Goal: Understand process/instructions: Learn how to perform a task or action

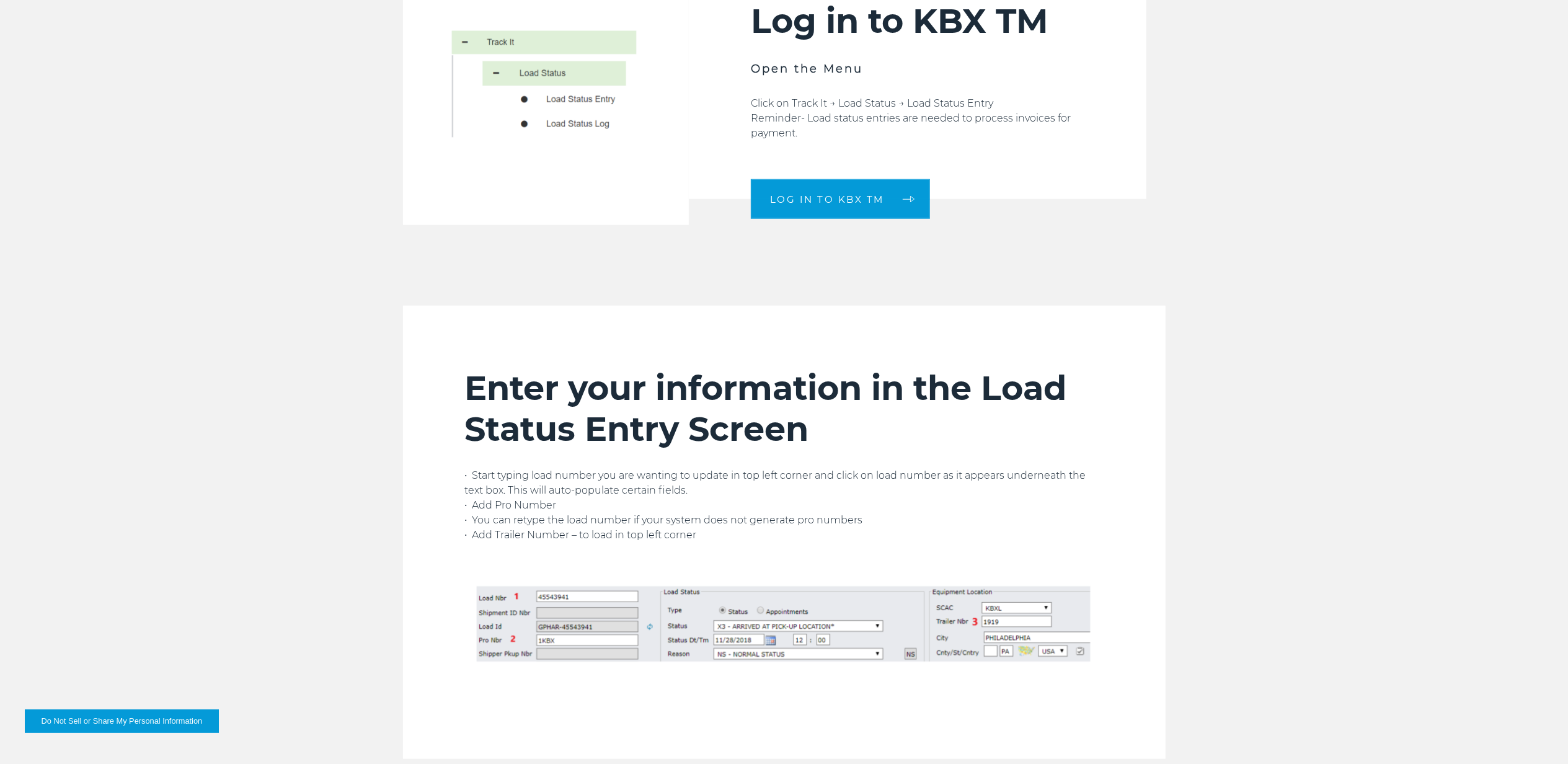
scroll to position [1157, 0]
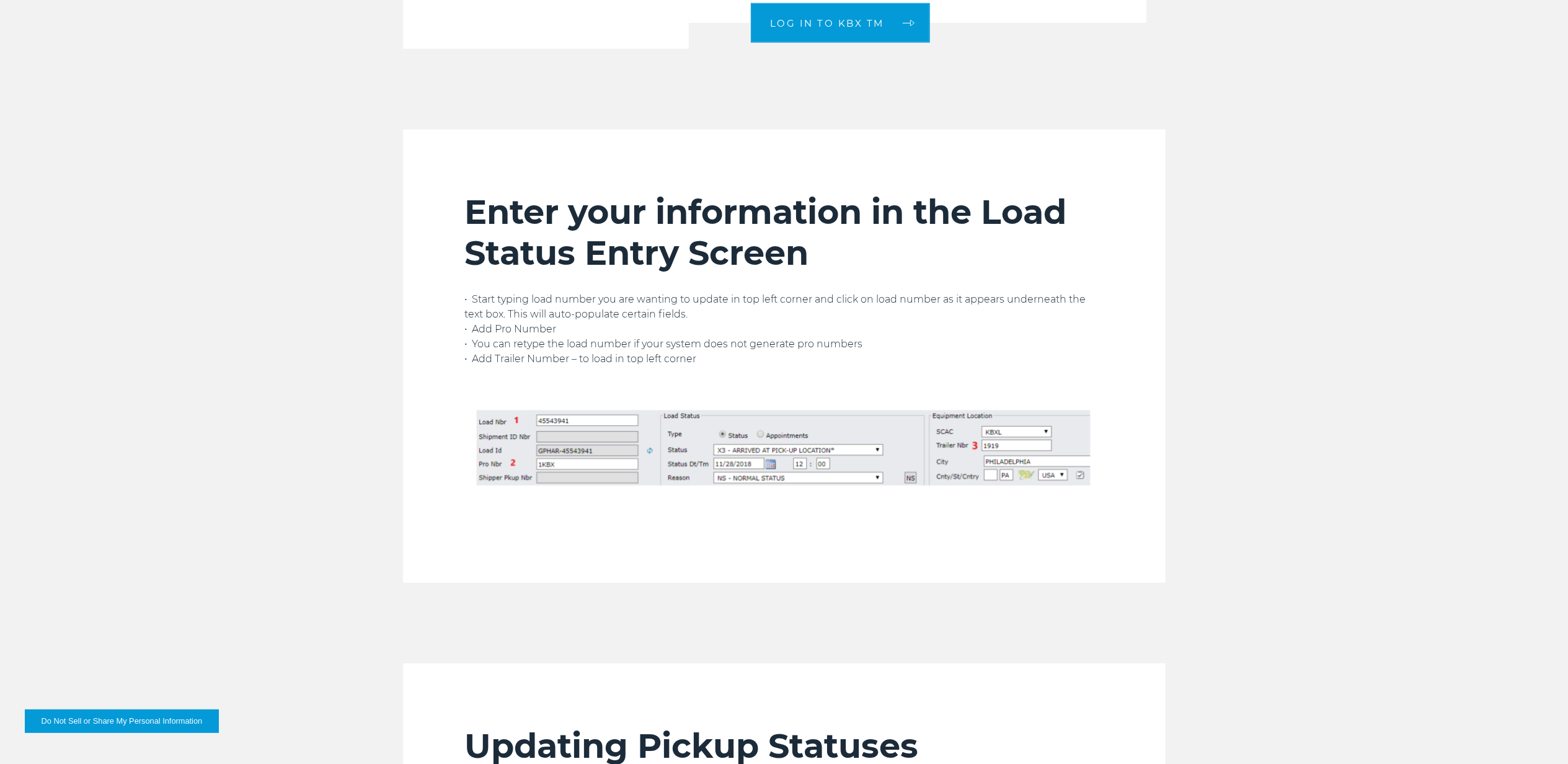
click at [558, 468] on img at bounding box center [784, 446] width 638 height 97
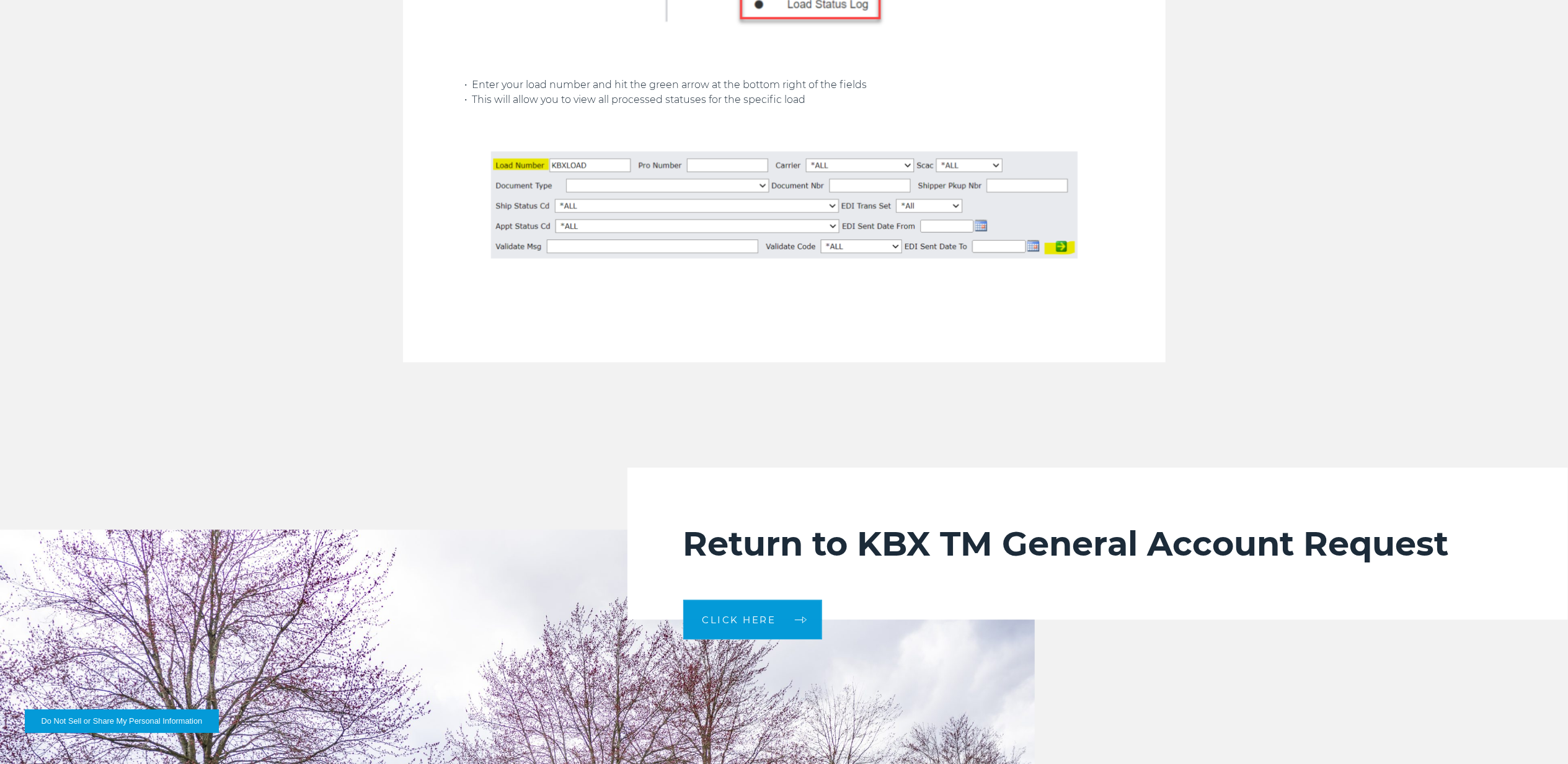
scroll to position [3450, 0]
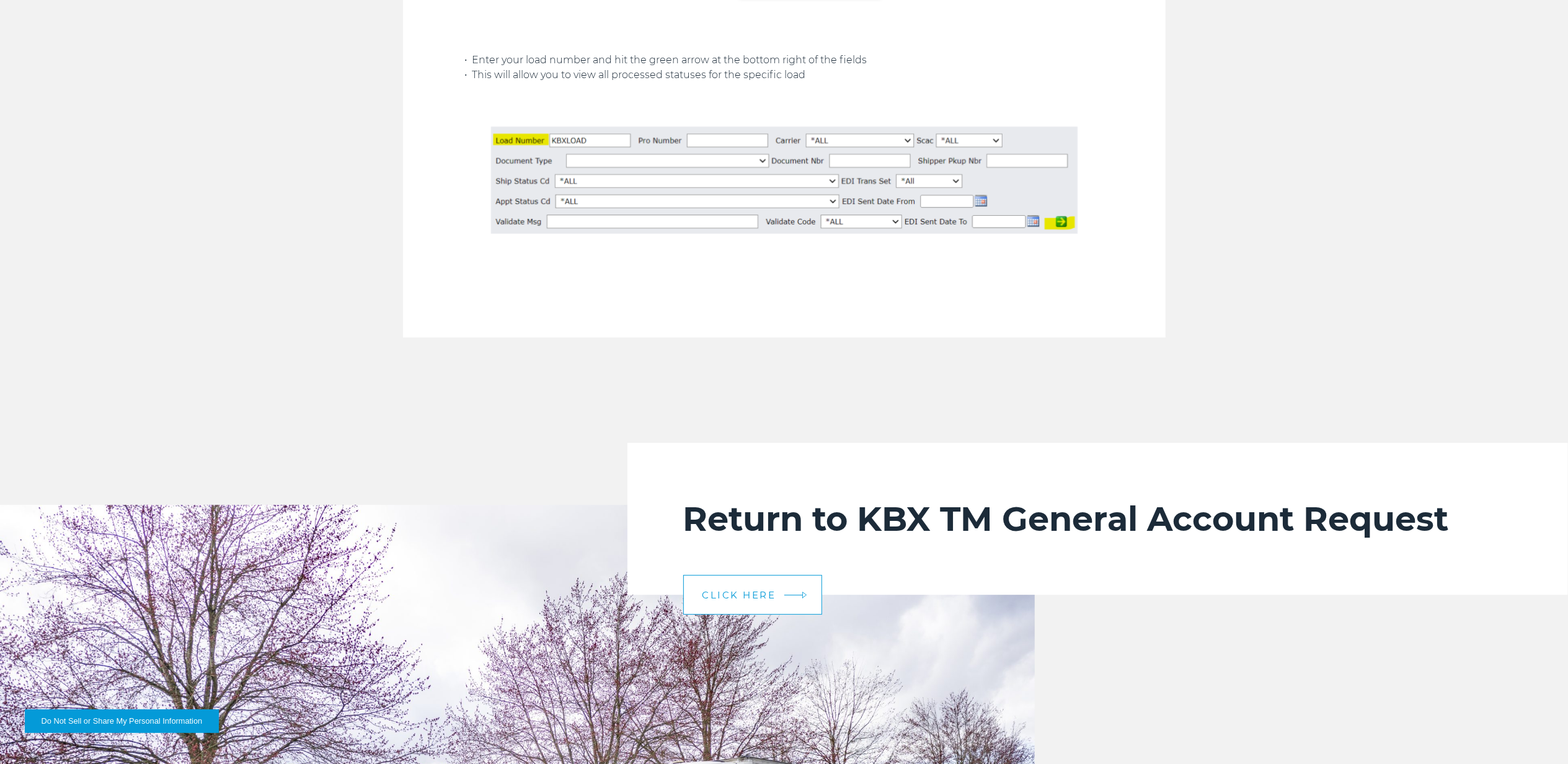
click at [740, 602] on link "CLICK HERE" at bounding box center [752, 594] width 139 height 39
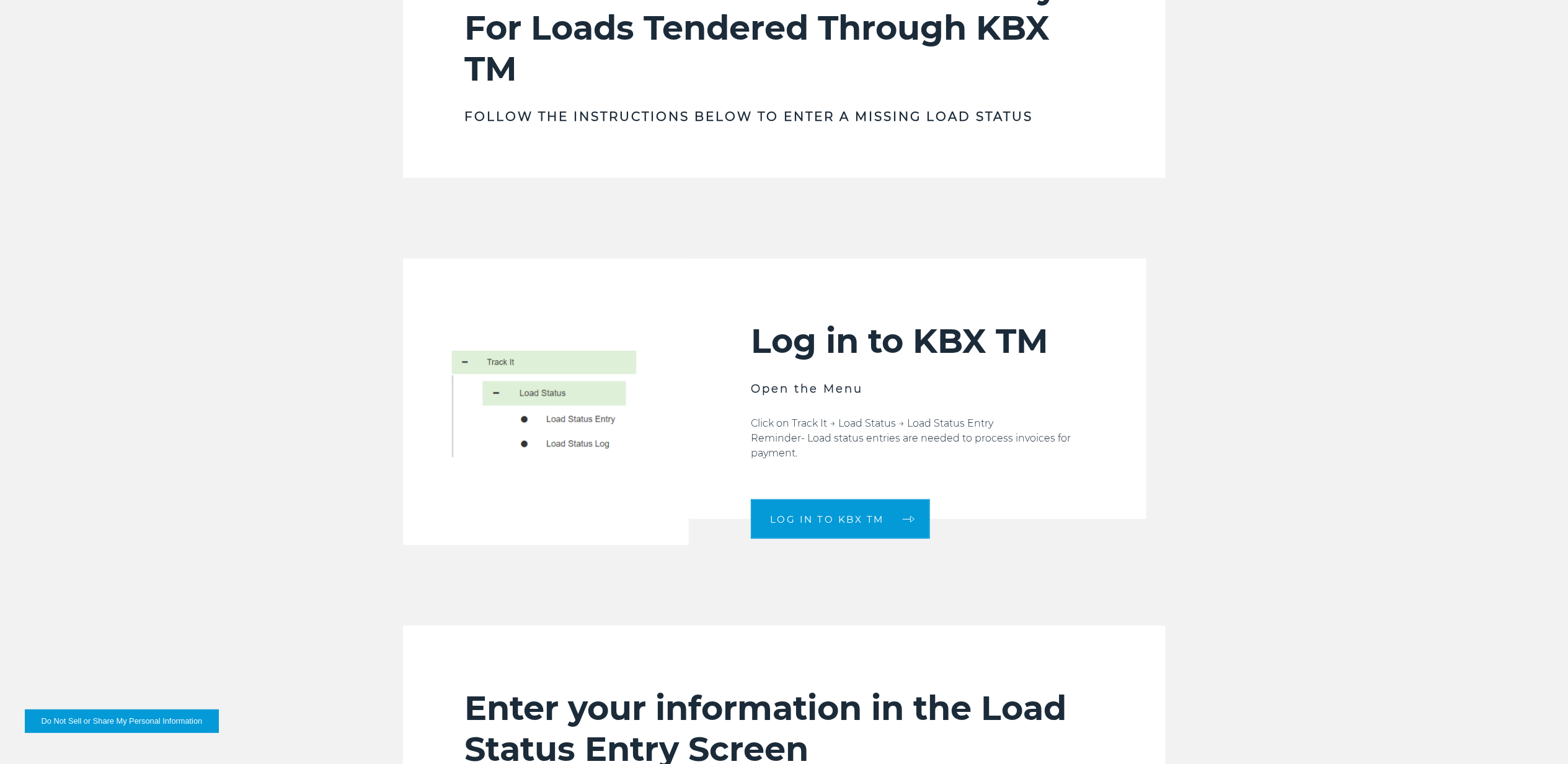
scroll to position [744, 0]
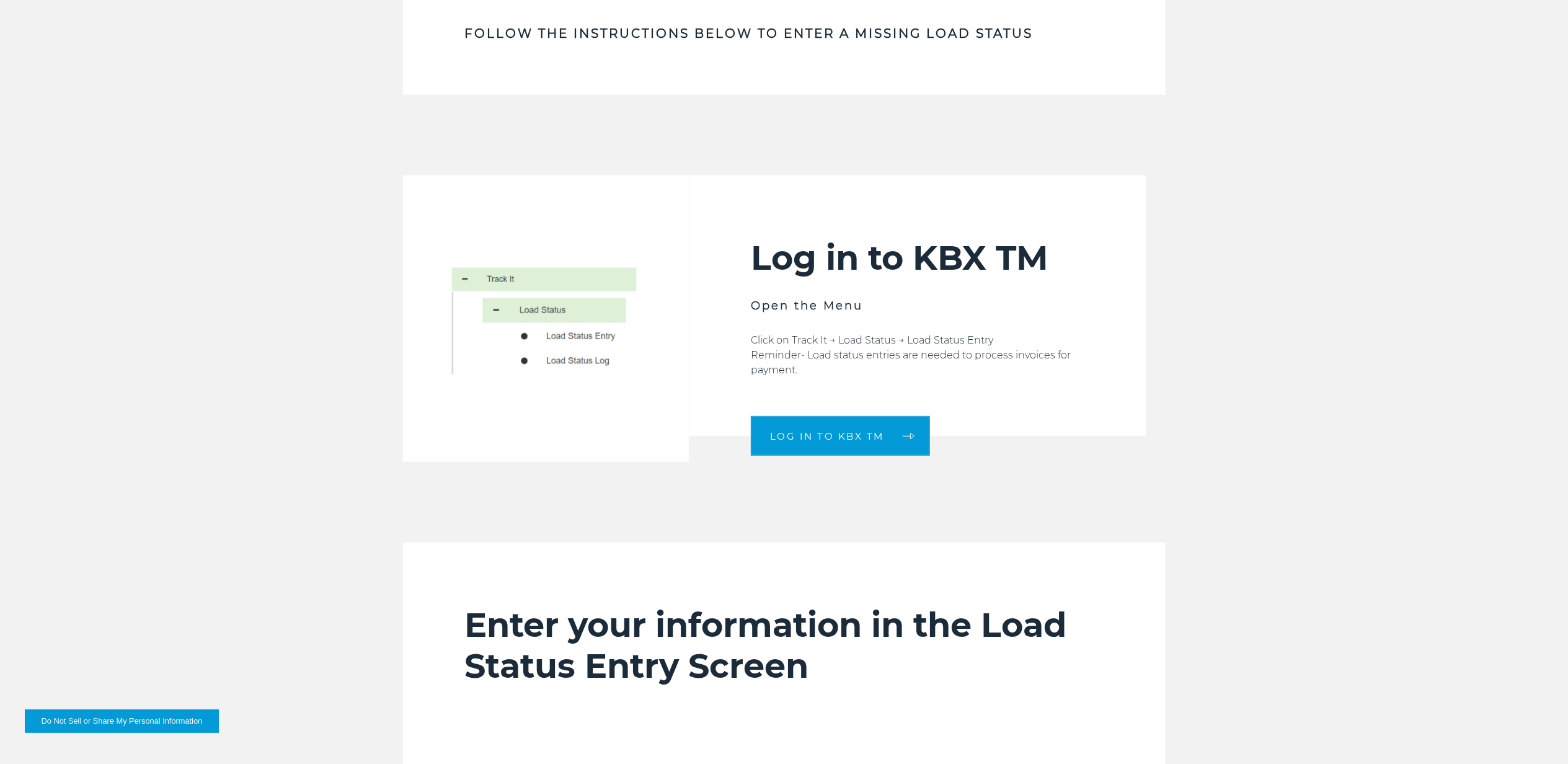
drag, startPoint x: 1464, startPoint y: 243, endPoint x: 1263, endPoint y: 156, distance: 219.0
click at [1464, 245] on div "Log in to KBX TM Open the Menu Click on Track It → Load Status → Load Status En…" at bounding box center [784, 318] width 1568 height 286
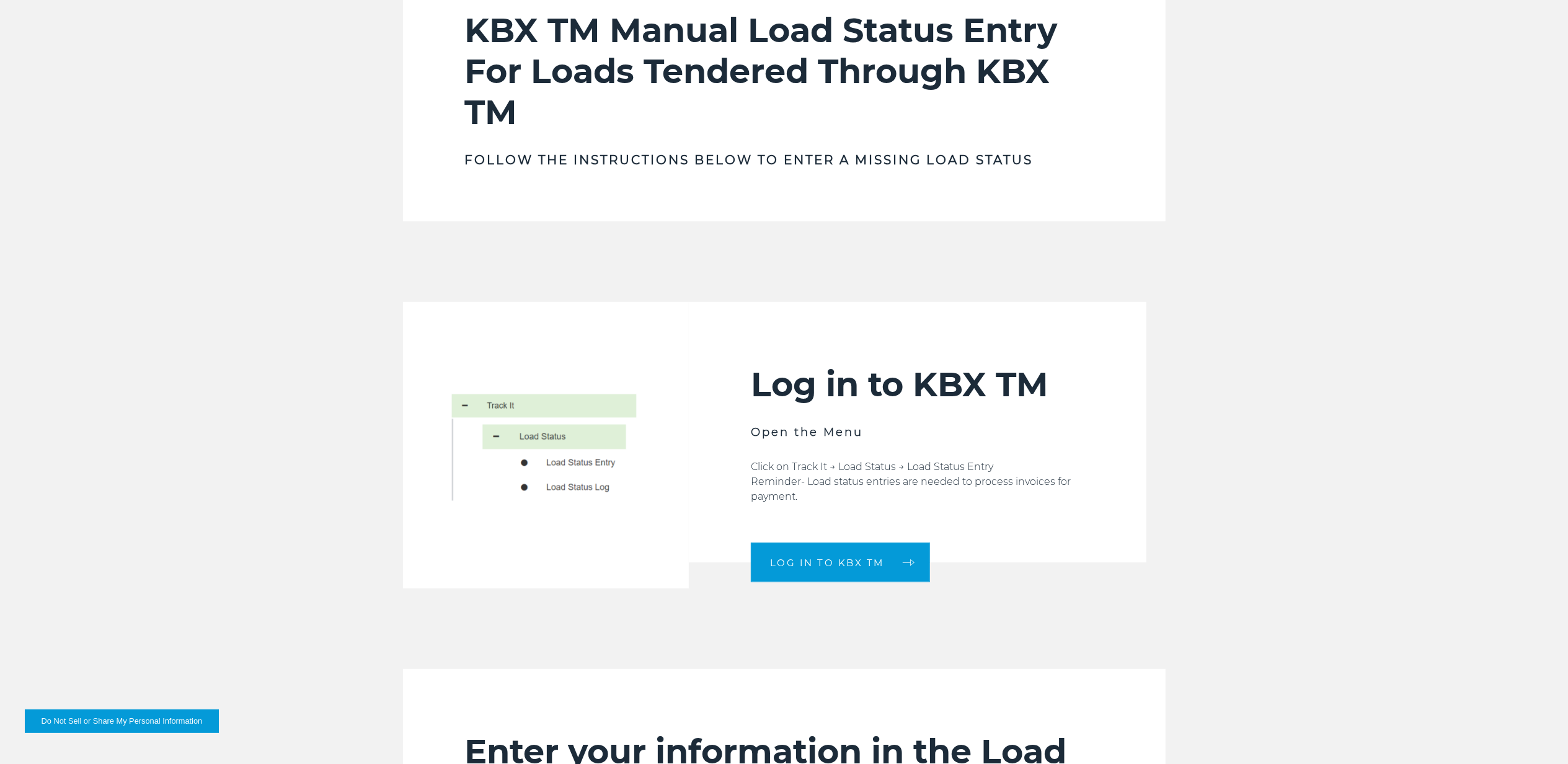
scroll to position [700, 0]
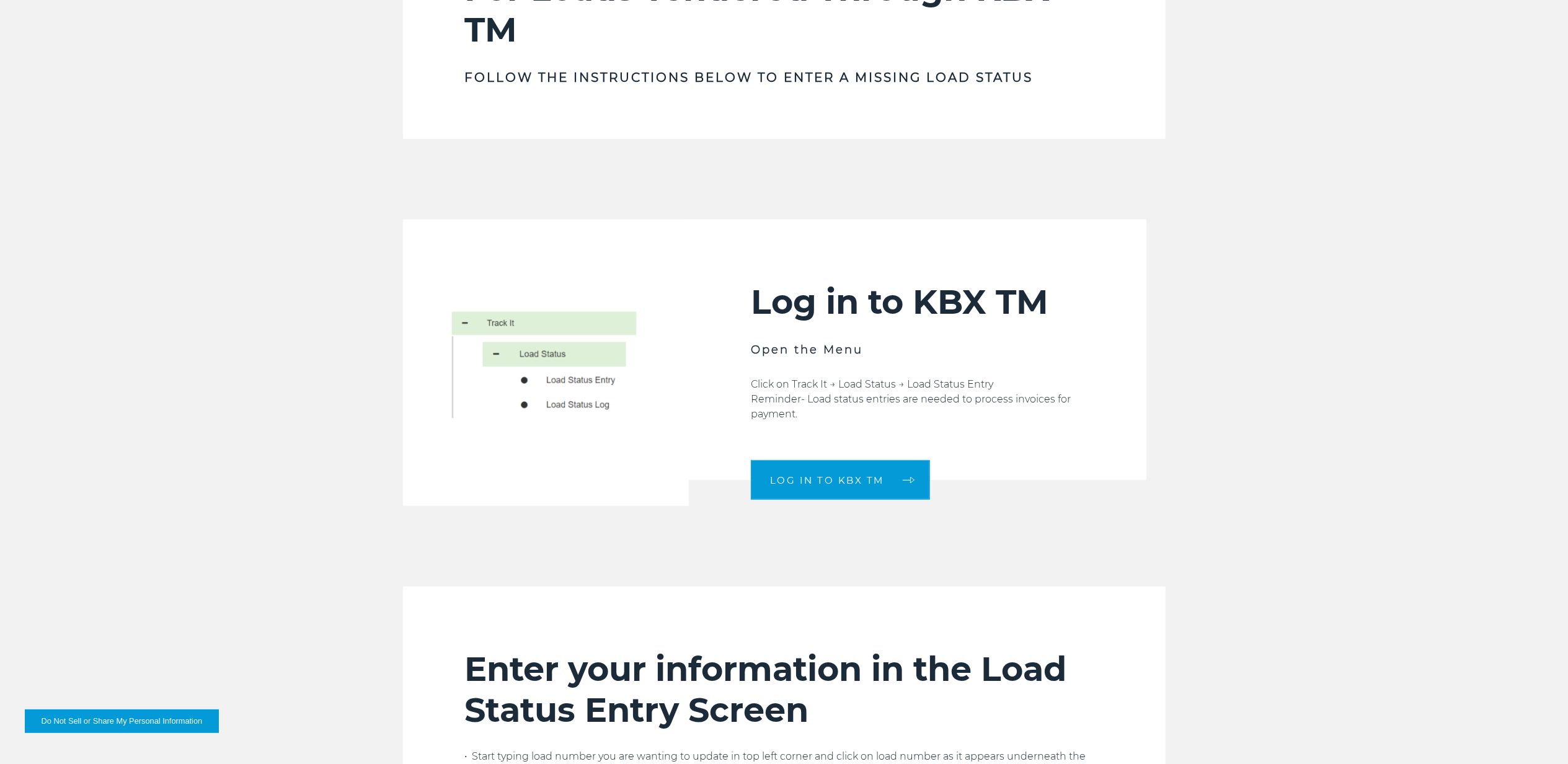
click at [682, 73] on h3 "Follow the instructions below to enter a missing load status" at bounding box center [784, 77] width 638 height 17
drag, startPoint x: 253, startPoint y: 0, endPoint x: 711, endPoint y: 164, distance: 486.5
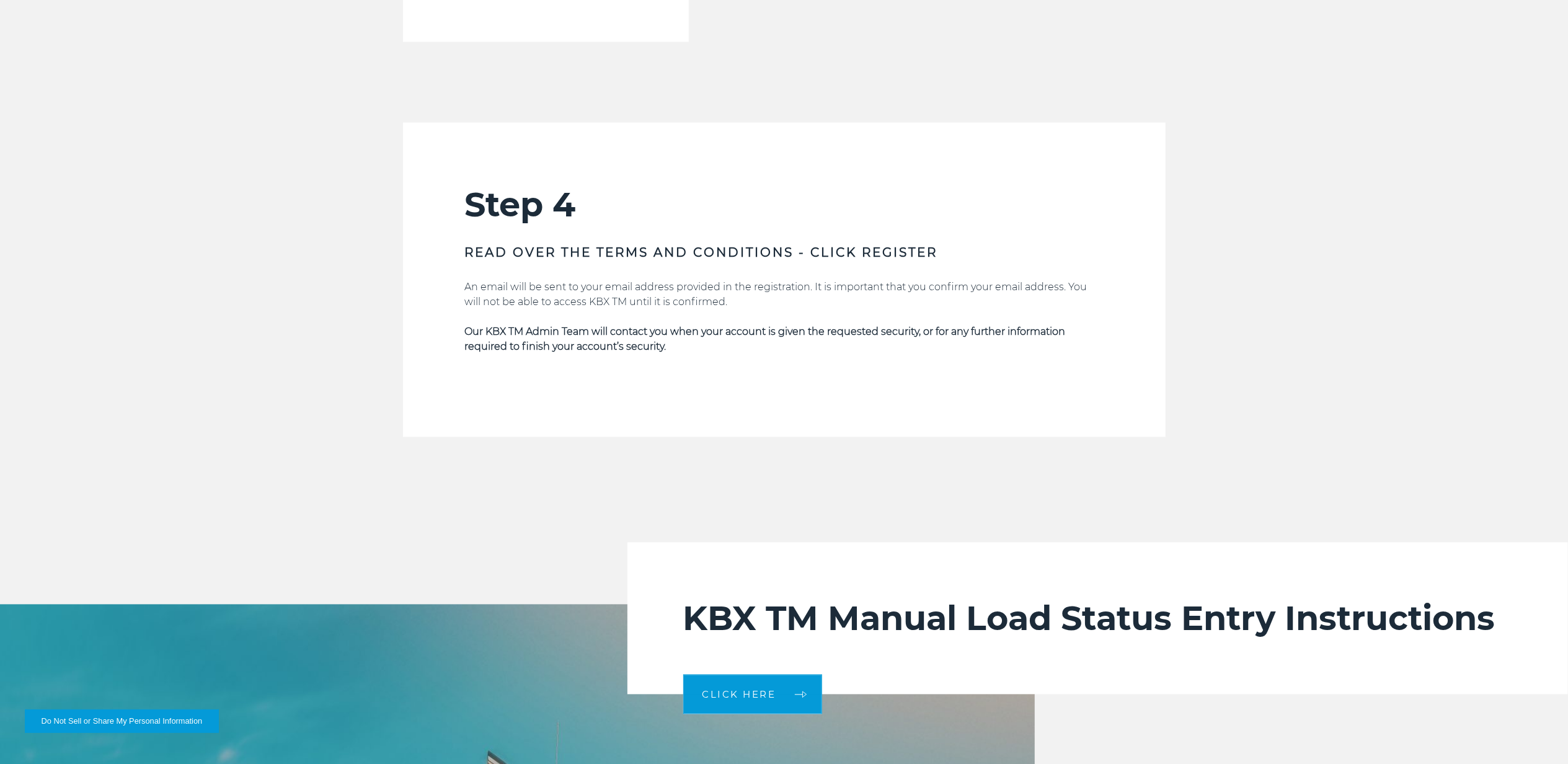
scroll to position [2314, 0]
